Goal: Task Accomplishment & Management: Use online tool/utility

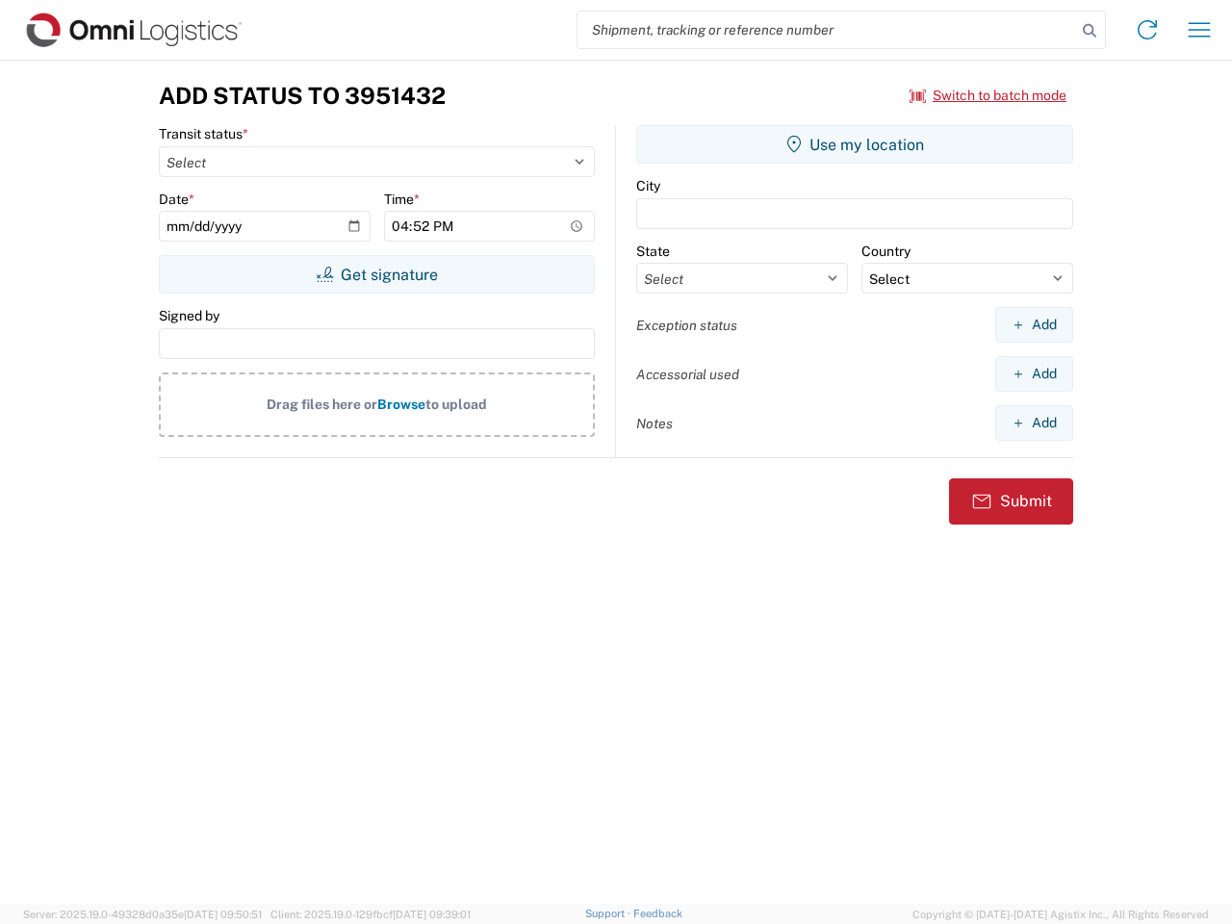
click at [827, 30] on input "search" at bounding box center [827, 30] width 499 height 37
click at [1090, 31] on icon at bounding box center [1089, 30] width 27 height 27
click at [1147, 30] on icon at bounding box center [1147, 29] width 31 height 31
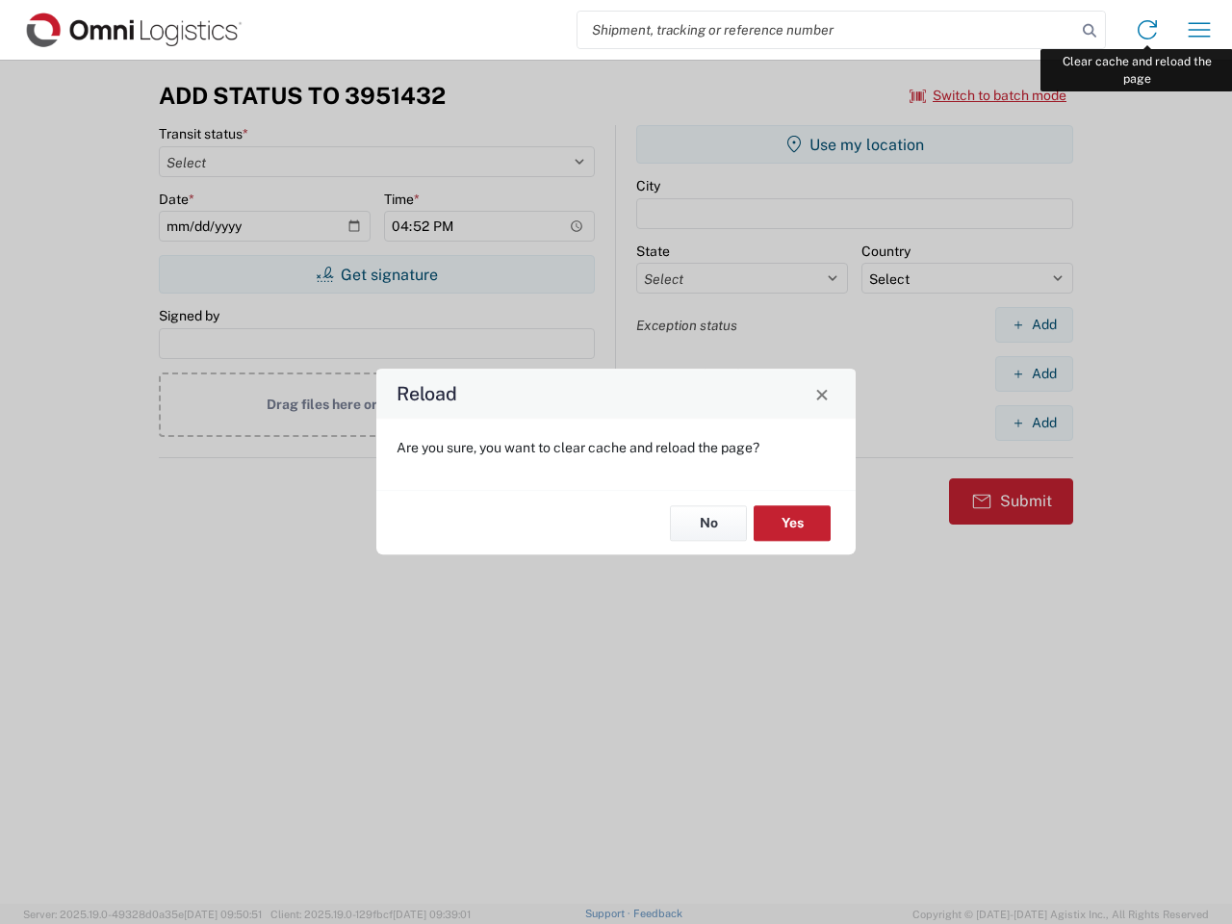
click at [1199, 30] on div "Reload Are you sure, you want to clear cache and reload the page? No Yes" at bounding box center [616, 462] width 1232 height 924
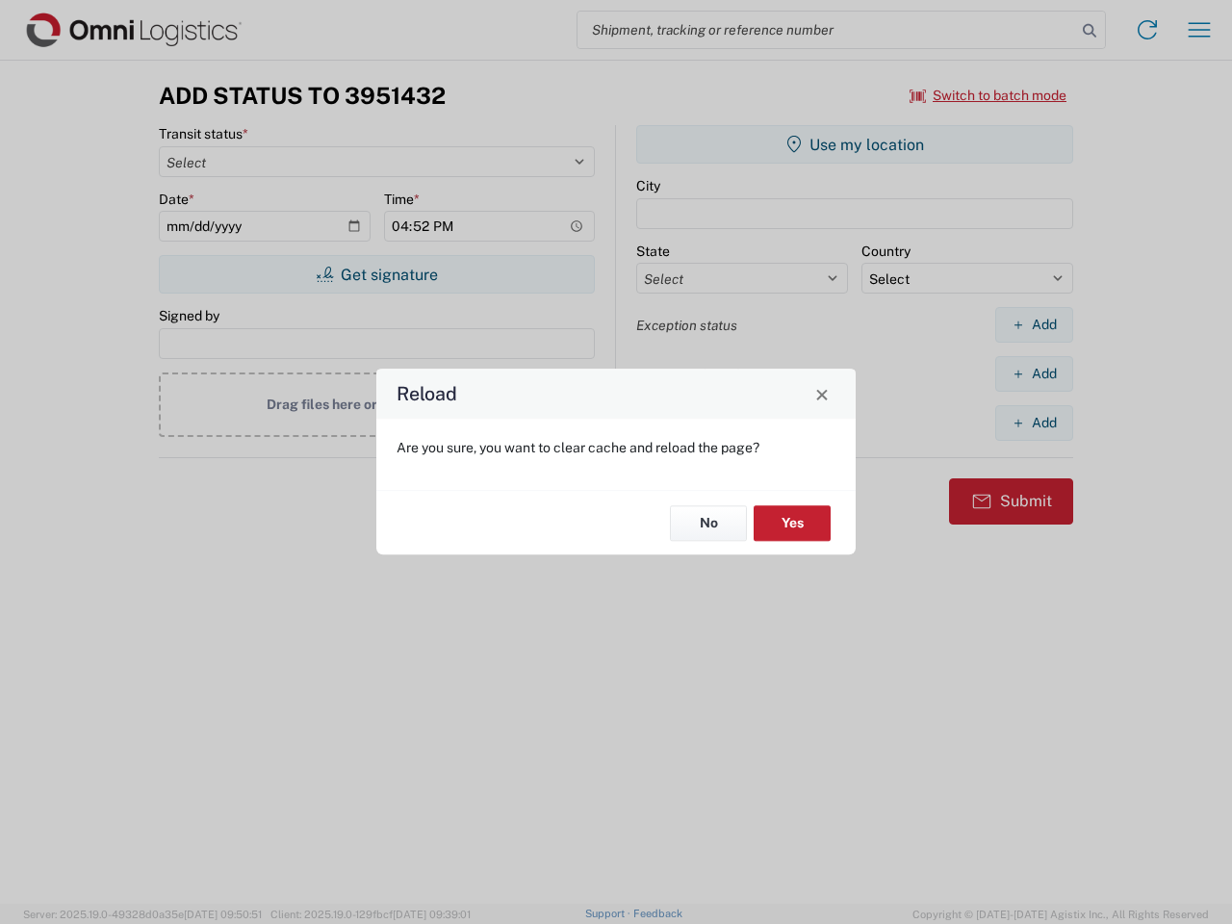
click at [989, 95] on div "Reload Are you sure, you want to clear cache and reload the page? No Yes" at bounding box center [616, 462] width 1232 height 924
click at [376, 274] on div "Reload Are you sure, you want to clear cache and reload the page? No Yes" at bounding box center [616, 462] width 1232 height 924
click at [855, 144] on div "Reload Are you sure, you want to clear cache and reload the page? No Yes" at bounding box center [616, 462] width 1232 height 924
click at [1034, 324] on div "Reload Are you sure, you want to clear cache and reload the page? No Yes" at bounding box center [616, 462] width 1232 height 924
click at [1034, 373] on div "Reload Are you sure, you want to clear cache and reload the page? No Yes" at bounding box center [616, 462] width 1232 height 924
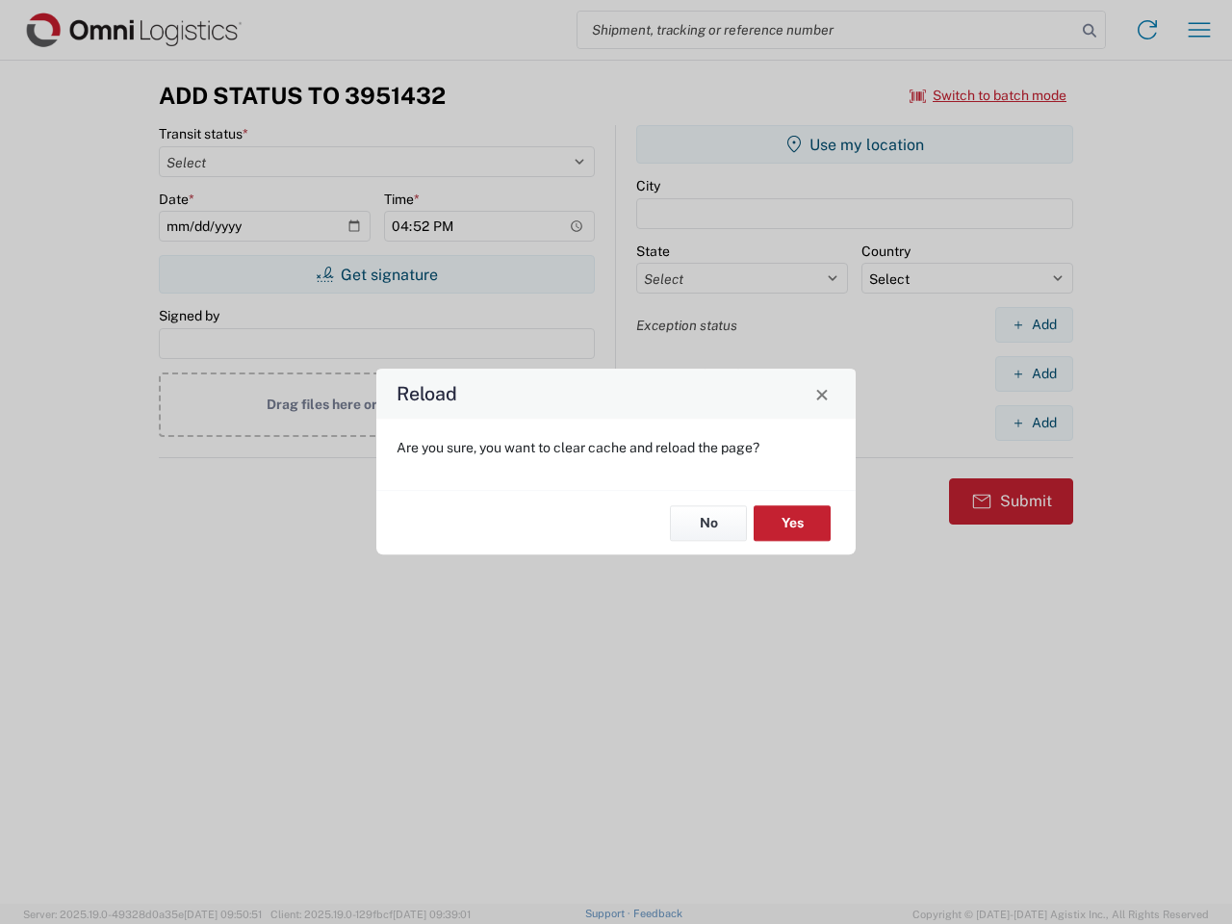
click at [1034, 423] on div "Reload Are you sure, you want to clear cache and reload the page? No Yes" at bounding box center [616, 462] width 1232 height 924
